Goal: Transaction & Acquisition: Book appointment/travel/reservation

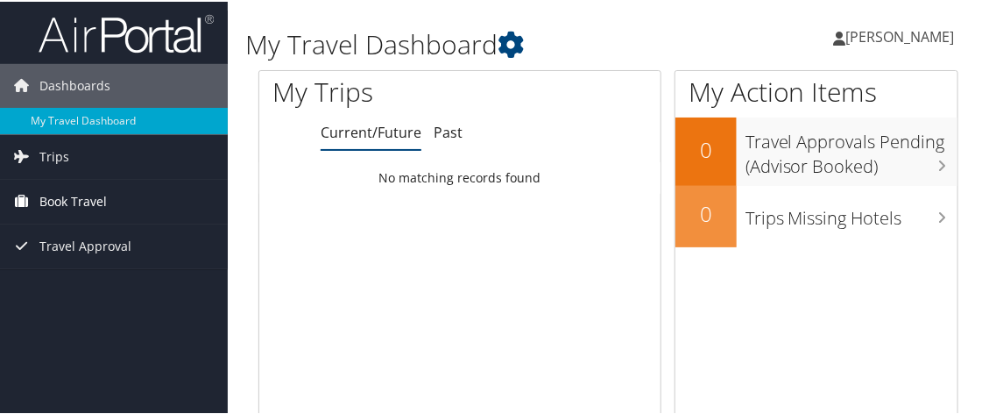
click at [97, 200] on span "Book Travel" at bounding box center [72, 200] width 67 height 44
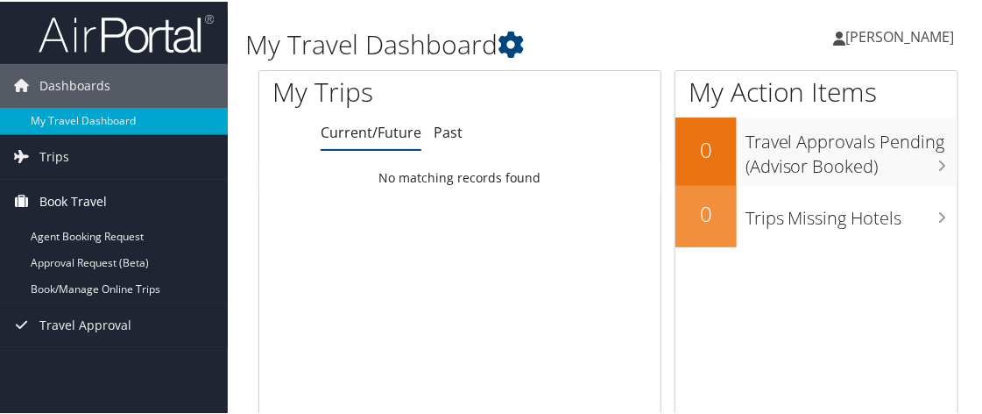
click at [81, 196] on span "Book Travel" at bounding box center [72, 200] width 67 height 44
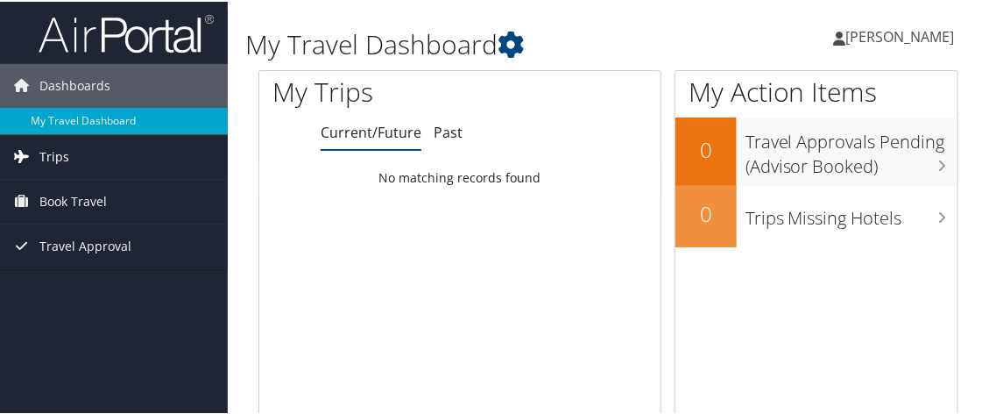
click at [45, 145] on span "Trips" at bounding box center [54, 155] width 30 height 44
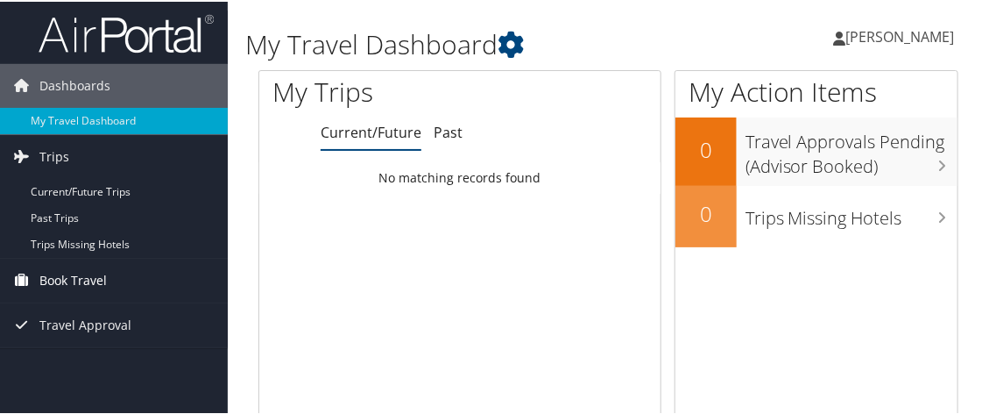
click at [173, 294] on link "Book Travel" at bounding box center [114, 279] width 228 height 44
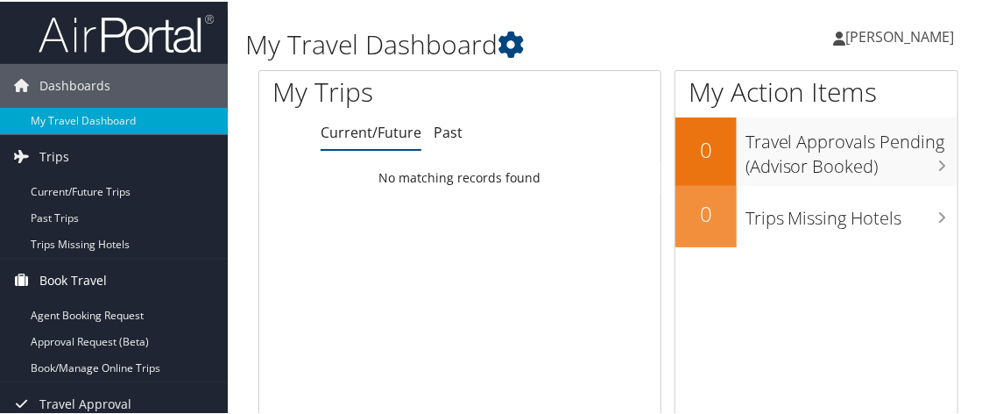
click at [90, 273] on span "Book Travel" at bounding box center [72, 279] width 67 height 44
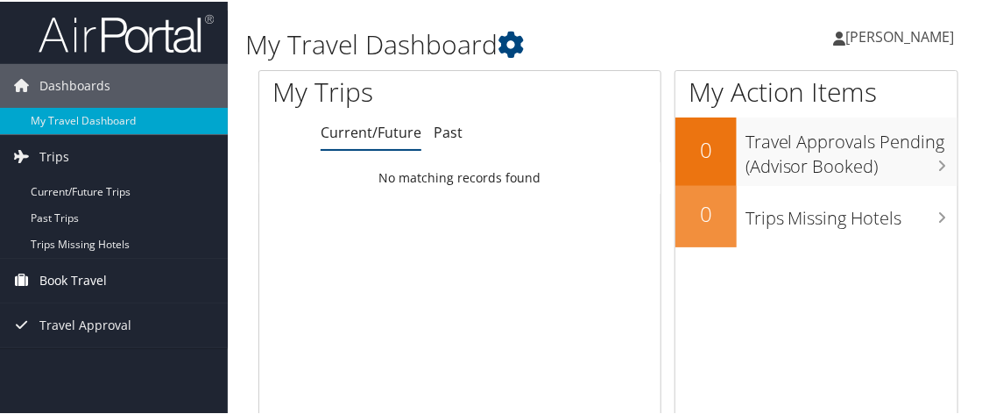
click at [86, 275] on span "Book Travel" at bounding box center [72, 279] width 67 height 44
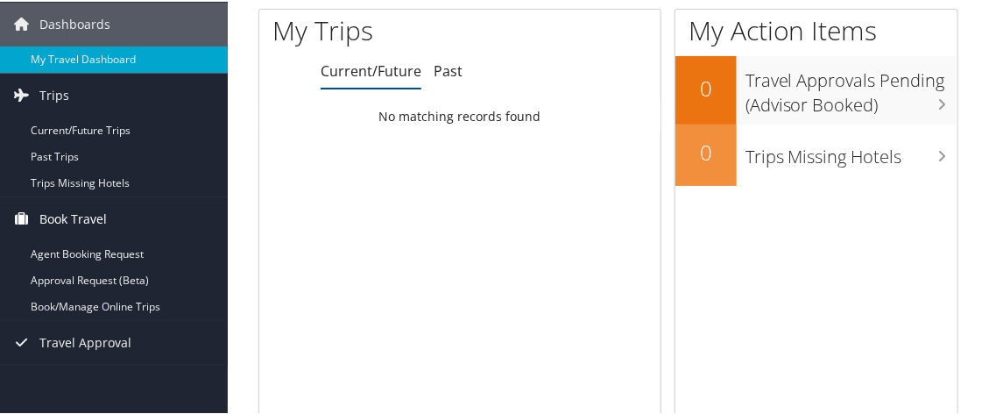
scroll to position [87, 0]
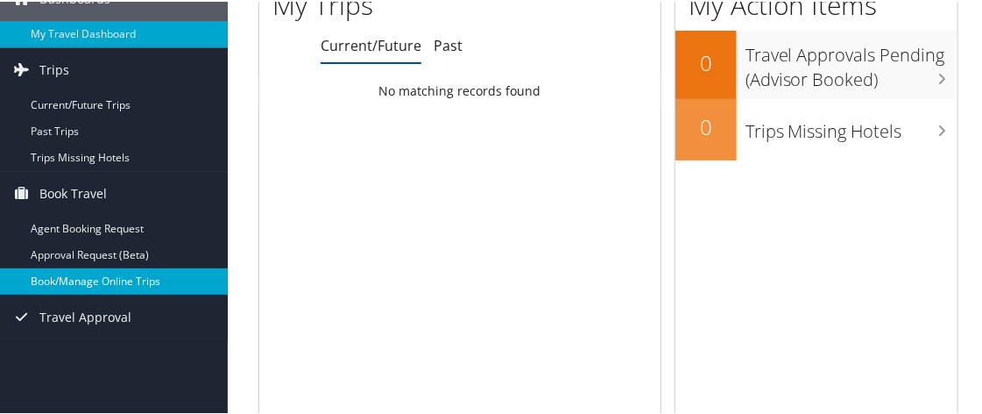
click at [116, 280] on link "Book/Manage Online Trips" at bounding box center [114, 279] width 228 height 26
